Goal: Information Seeking & Learning: Learn about a topic

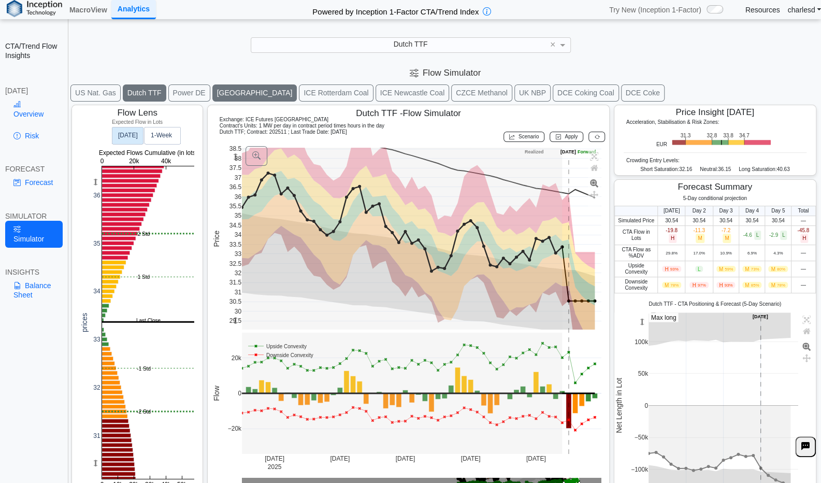
click at [214, 93] on button "[GEOGRAPHIC_DATA]" at bounding box center [254, 92] width 85 height 17
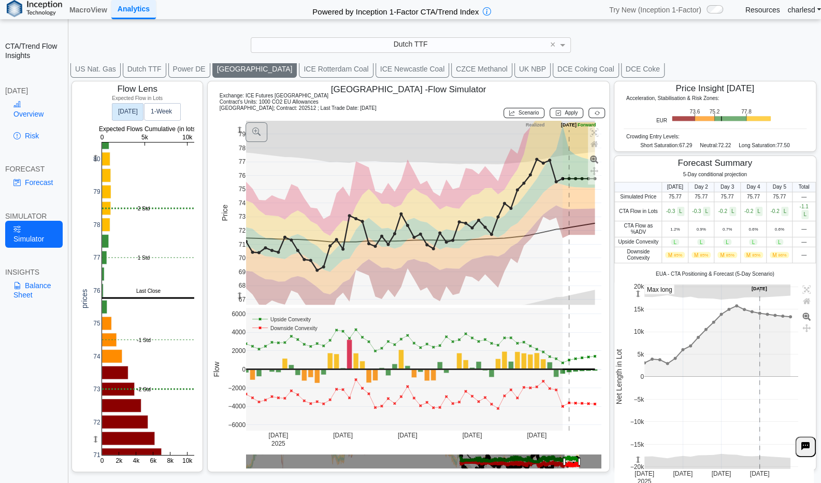
scroll to position [24, 0]
click at [30, 277] on link "Balance Sheet" at bounding box center [33, 290] width 57 height 27
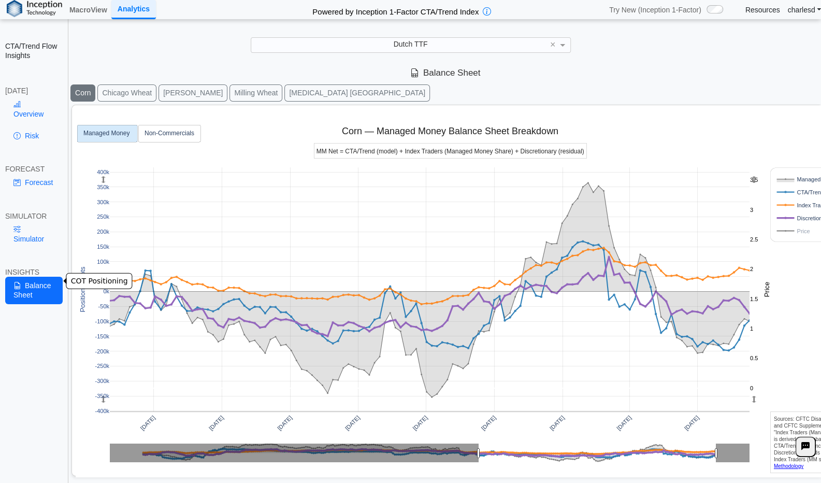
scroll to position [0, 0]
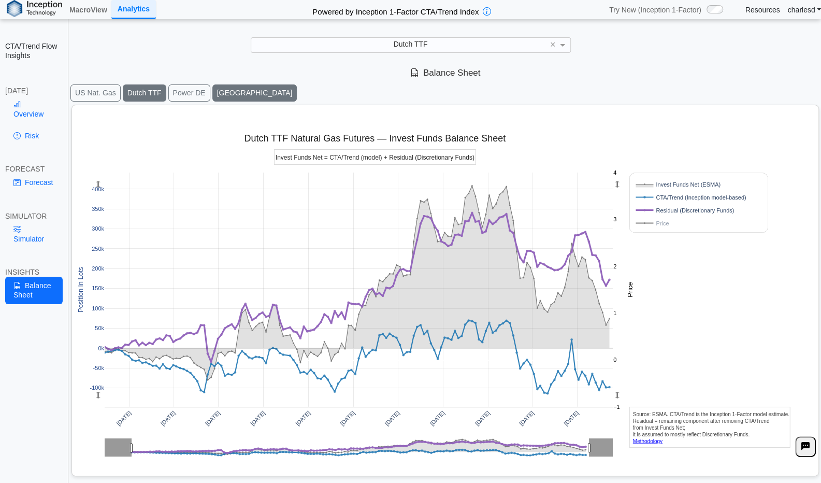
click at [212, 93] on button "[GEOGRAPHIC_DATA]" at bounding box center [254, 92] width 85 height 17
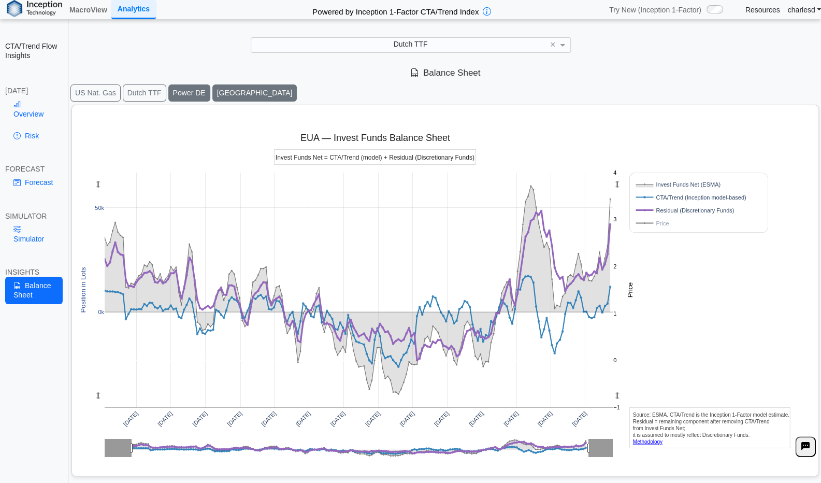
click at [192, 92] on button "Power DE" at bounding box center [189, 92] width 42 height 17
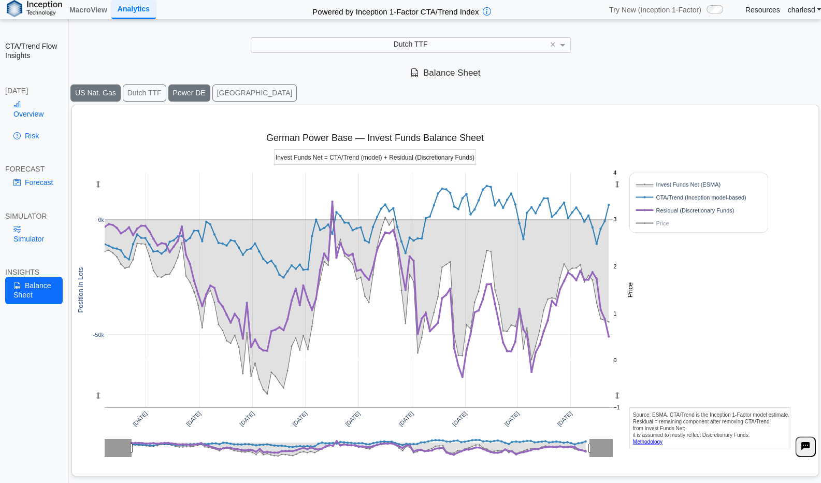
click at [88, 89] on button "US Nat. Gas" at bounding box center [95, 92] width 50 height 17
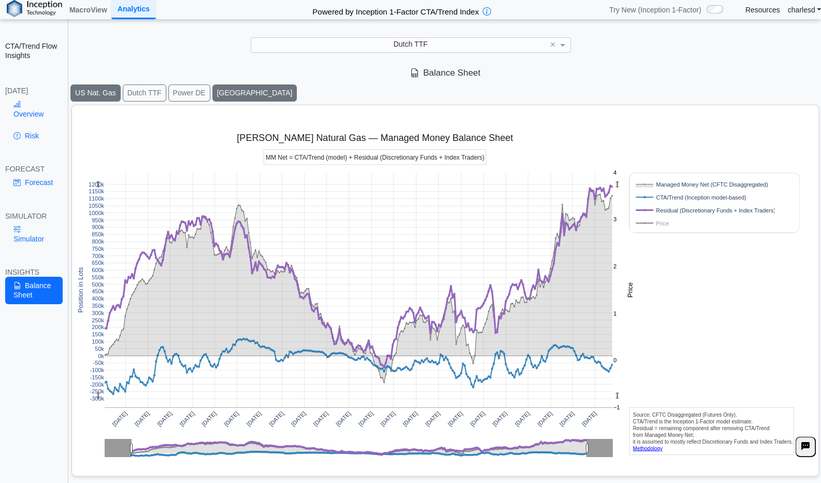
click at [216, 94] on button "[GEOGRAPHIC_DATA]" at bounding box center [254, 92] width 85 height 17
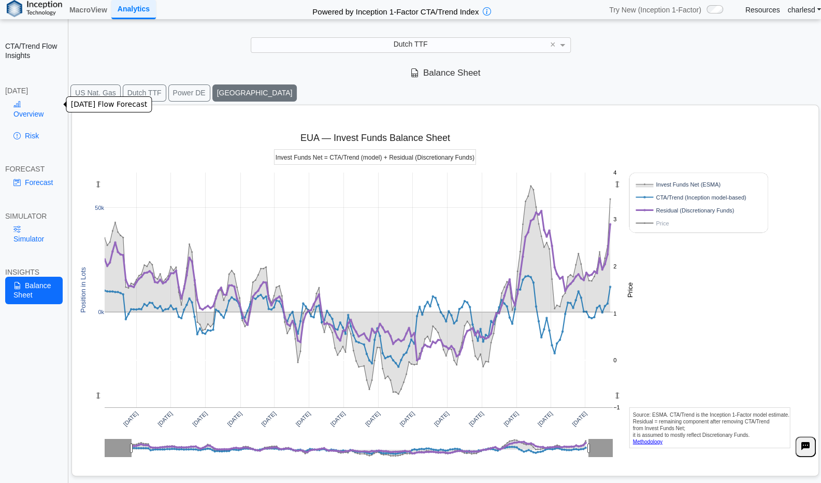
click at [28, 106] on link "Overview" at bounding box center [33, 109] width 57 height 27
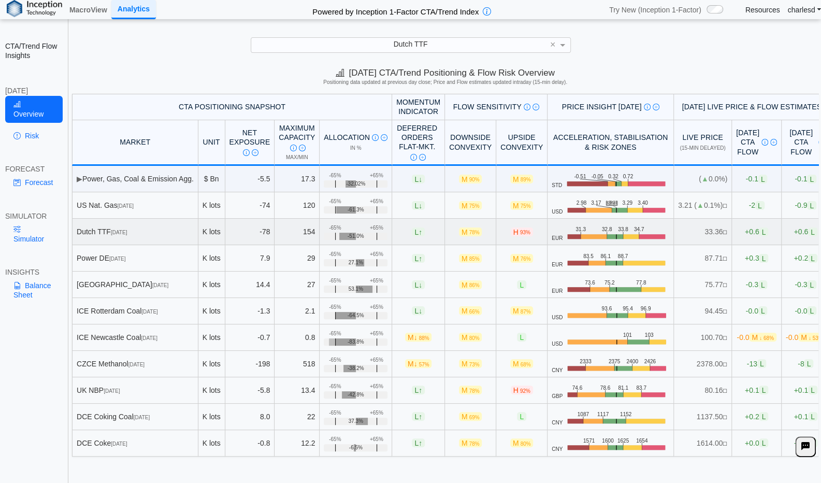
scroll to position [12, 0]
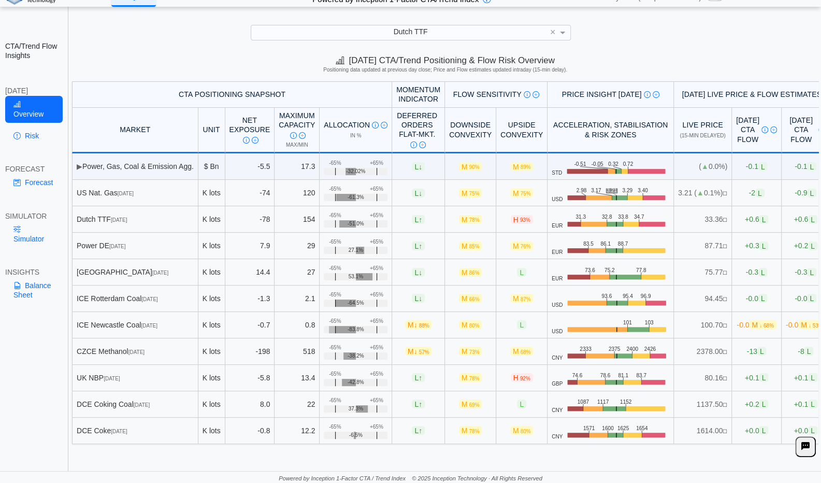
click at [149, 57] on div "[DATE] CTA/Trend Positioning & Flow Risk Overview Positioning data updated at p…" at bounding box center [444, 66] width 751 height 31
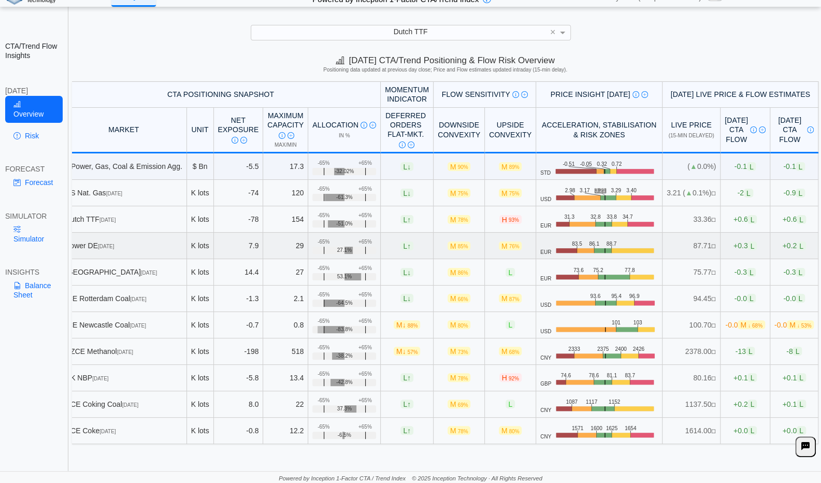
scroll to position [0, 0]
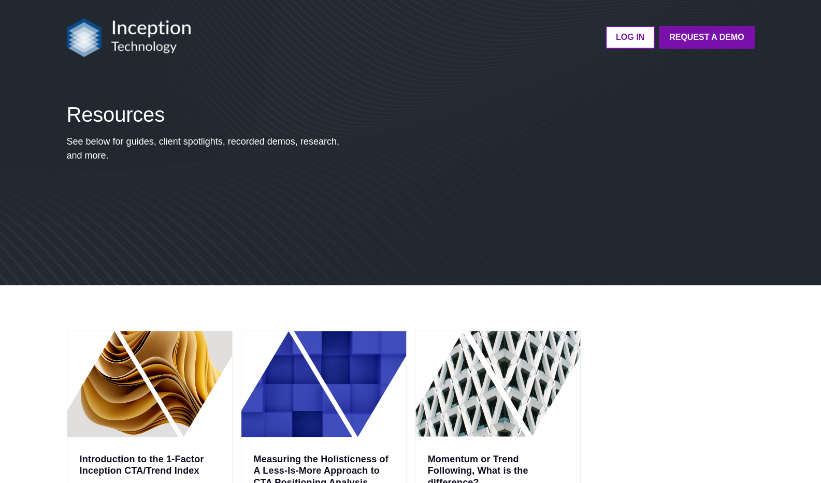
click at [86, 39] on img at bounding box center [129, 37] width 124 height 39
